Goal: Transaction & Acquisition: Obtain resource

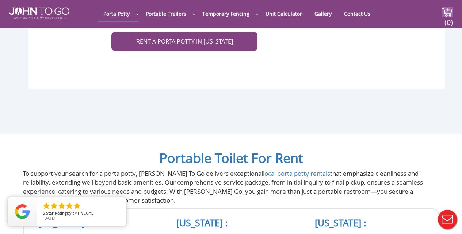
scroll to position [2778, 0]
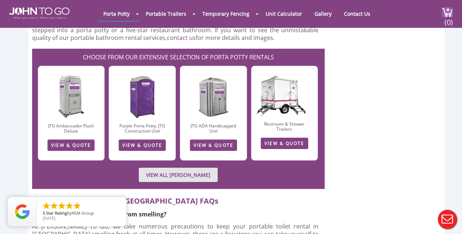
scroll to position [1060, 0]
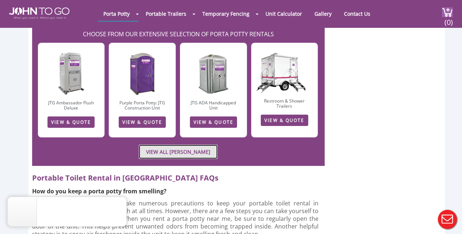
click at [179, 144] on link "VIEW ALL PORTA JOHN RENTALS" at bounding box center [178, 151] width 79 height 14
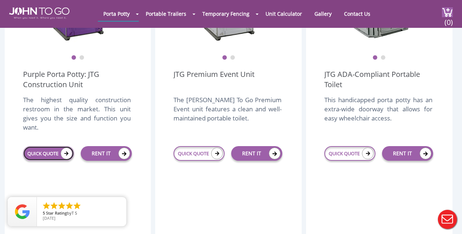
click at [42, 147] on link "QUICK QUOTE" at bounding box center [48, 153] width 51 height 15
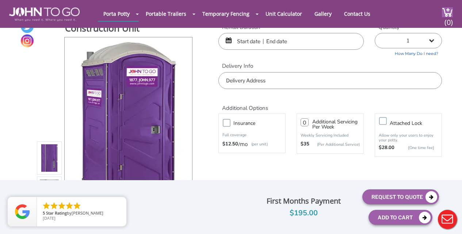
scroll to position [5, 0]
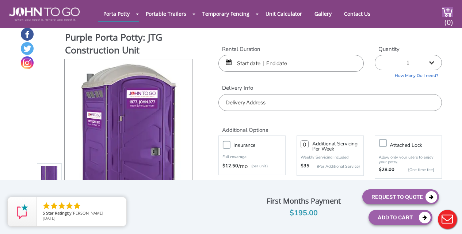
click at [266, 66] on input "text" at bounding box center [291, 63] width 145 height 17
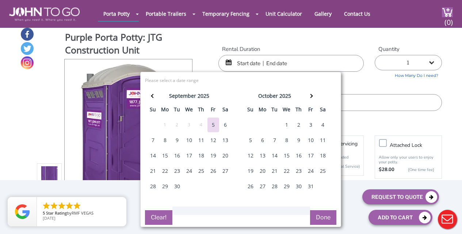
click at [165, 157] on div "15" at bounding box center [165, 155] width 12 height 15
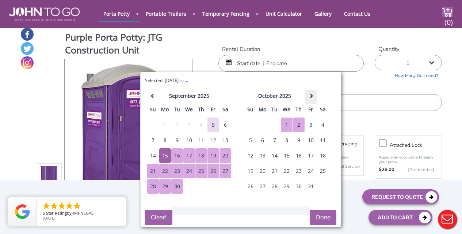
click at [311, 97] on span at bounding box center [311, 96] width 4 height 4
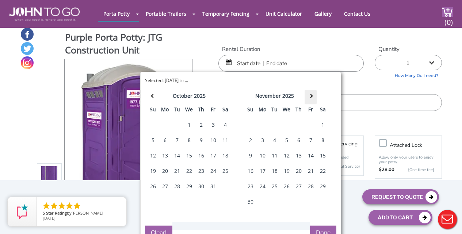
click at [311, 97] on span at bounding box center [311, 96] width 4 height 4
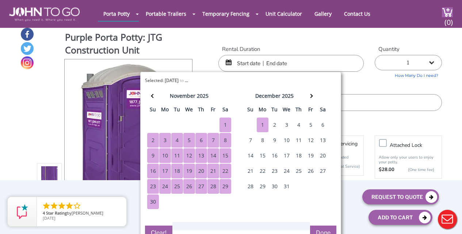
click at [262, 124] on div "1" at bounding box center [263, 124] width 12 height 15
type input "09/15/2025 to 12/01/2025"
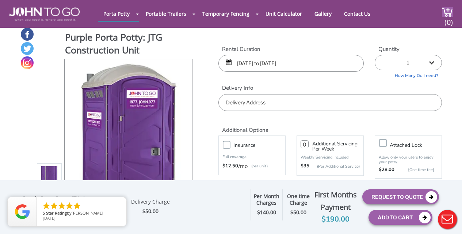
click at [232, 102] on input "text" at bounding box center [331, 102] width 224 height 17
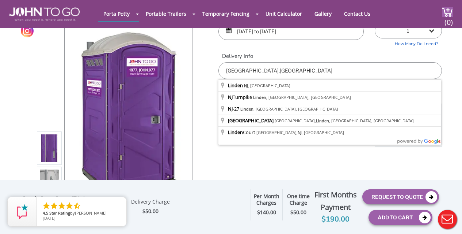
scroll to position [0, 0]
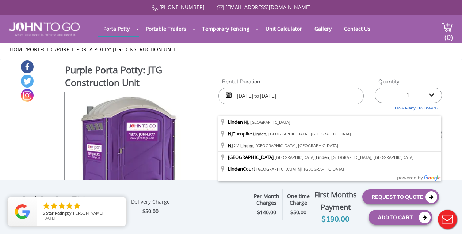
type input "[GEOGRAPHIC_DATA],[GEOGRAPHIC_DATA]"
click at [286, 97] on div "877 564 6977 info@johntogo.com Porta Potty Portable Toilets ADA Accessible Unit…" at bounding box center [231, 121] width 462 height 243
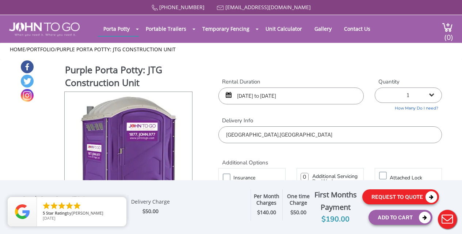
type input "09/15/2025 to 12/15/2025"
drag, startPoint x: 397, startPoint y: 194, endPoint x: 461, endPoint y: 182, distance: 64.4
click at [397, 193] on button "Request To Quote" at bounding box center [401, 196] width 77 height 15
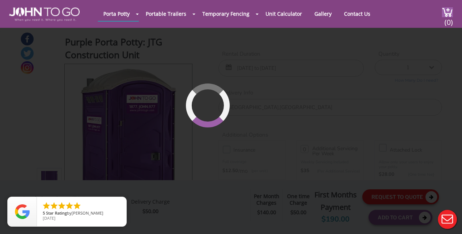
scroll to position [78, 0]
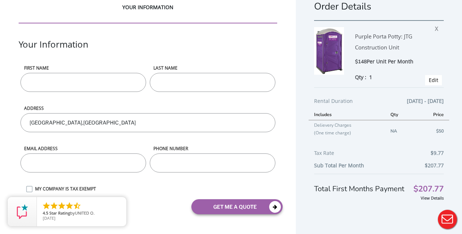
scroll to position [26, 0]
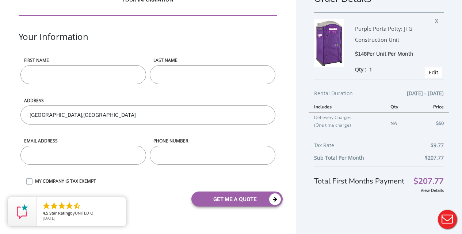
click at [54, 78] on input "First name" at bounding box center [83, 74] width 126 height 19
type input "S."
click at [175, 73] on input "LAST NAME" at bounding box center [213, 74] width 126 height 19
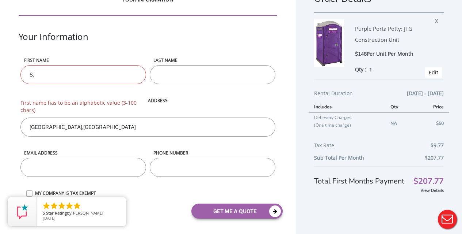
type input "PETI"
type input "[EMAIL_ADDRESS][DOMAIN_NAME]"
type input "7726789605"
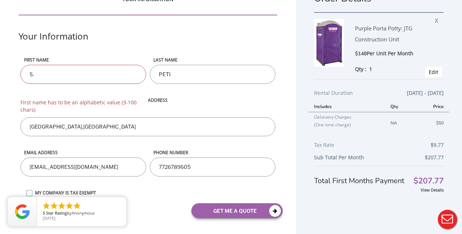
scroll to position [38, 0]
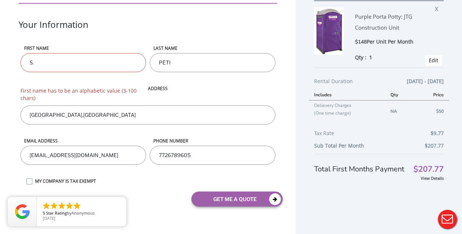
click at [31, 183] on label "MY COMPANY IS TAX EXEMPT" at bounding box center [154, 181] width 246 height 6
click at [0, 0] on input "MY COMPANY IS TAX EXEMPT" at bounding box center [0, 0] width 0 height 0
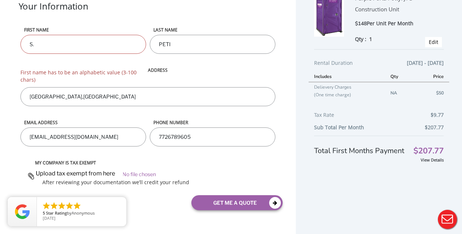
scroll to position [60, 0]
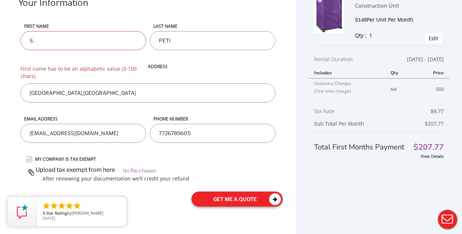
click at [243, 201] on button "get me a quote" at bounding box center [237, 198] width 91 height 15
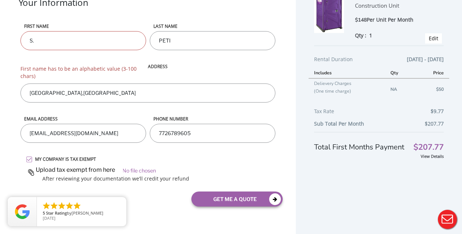
click at [34, 42] on input "S." at bounding box center [83, 40] width 126 height 19
type input "S"
type input "m"
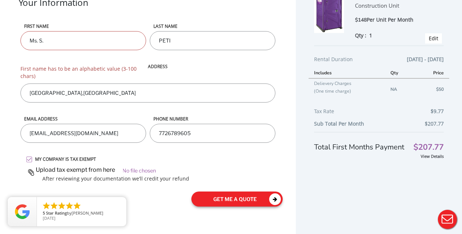
click at [252, 201] on button "get me a quote" at bounding box center [237, 198] width 91 height 15
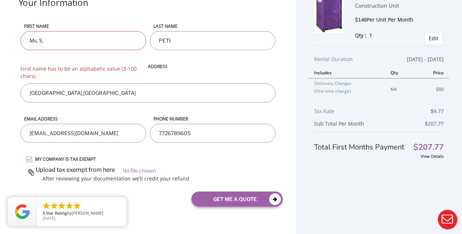
click at [85, 57] on div "First name Ms. S. First name has to be an alphabetic value (3-100 chars)" at bounding box center [83, 53] width 129 height 60
drag, startPoint x: 46, startPoint y: 39, endPoint x: 0, endPoint y: 32, distance: 46.3
click at [0, 32] on div "YOUR INFORMATION Your Information First name Ms. S. First name has to be an alp…" at bounding box center [148, 87] width 296 height 294
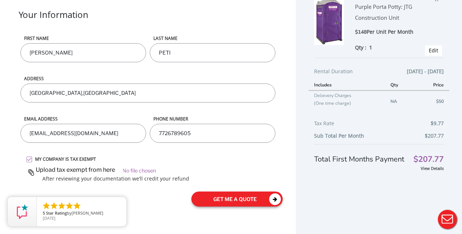
type input "[PERSON_NAME]"
click at [231, 202] on button "get me a quote" at bounding box center [237, 198] width 91 height 15
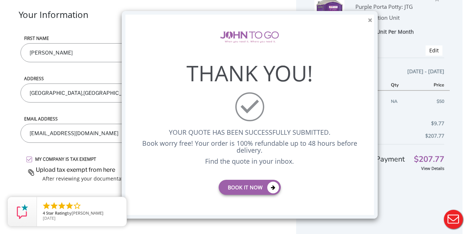
click at [368, 22] on button "×" at bounding box center [370, 20] width 4 height 8
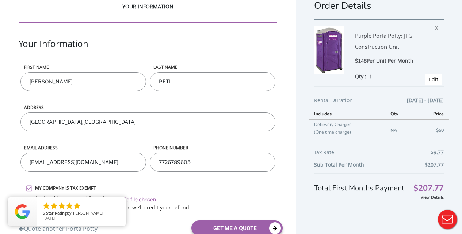
scroll to position [0, 0]
